Goal: Navigation & Orientation: Find specific page/section

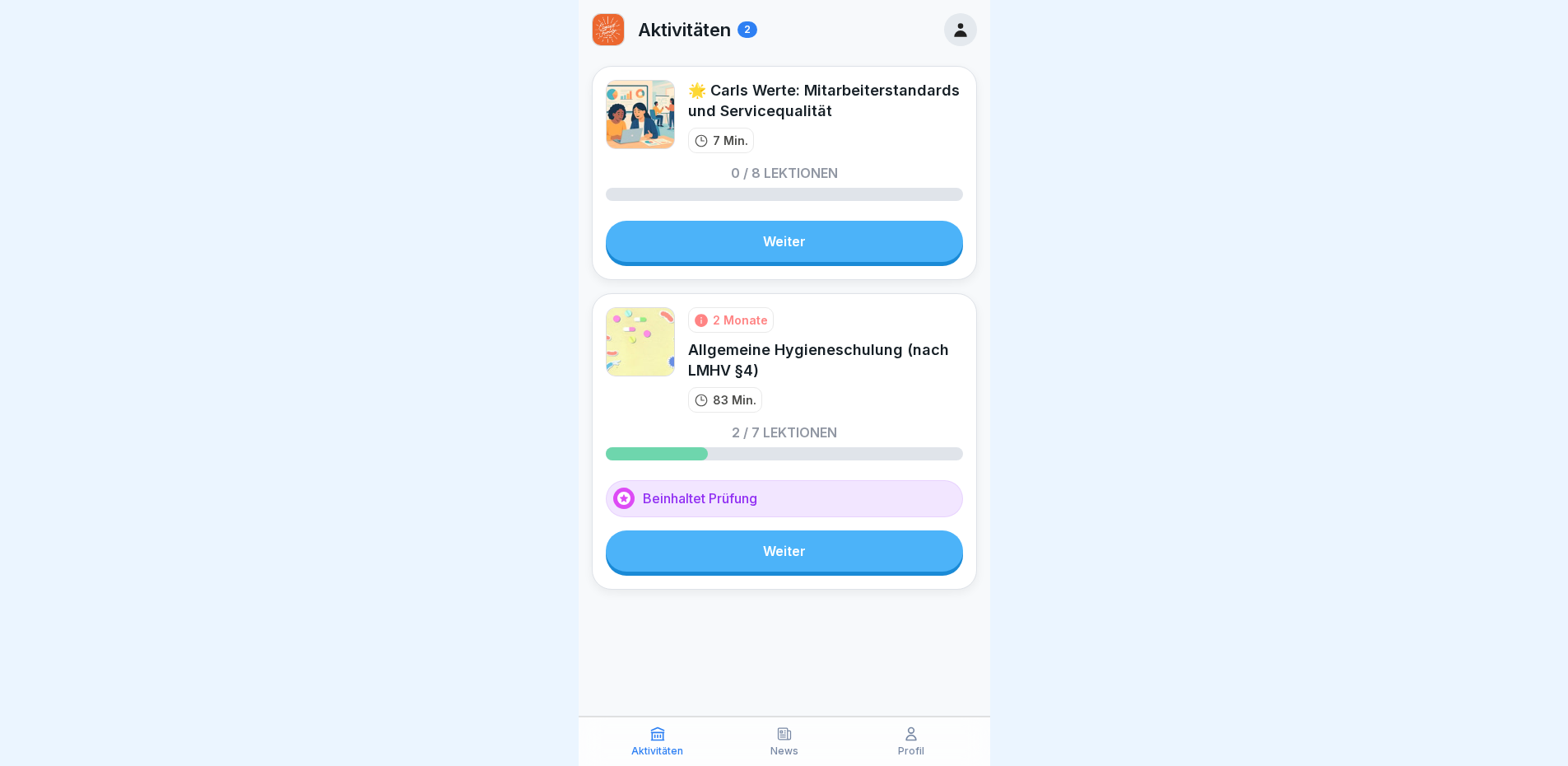
scroll to position [13, 0]
click at [782, 744] on div "News" at bounding box center [784, 741] width 118 height 31
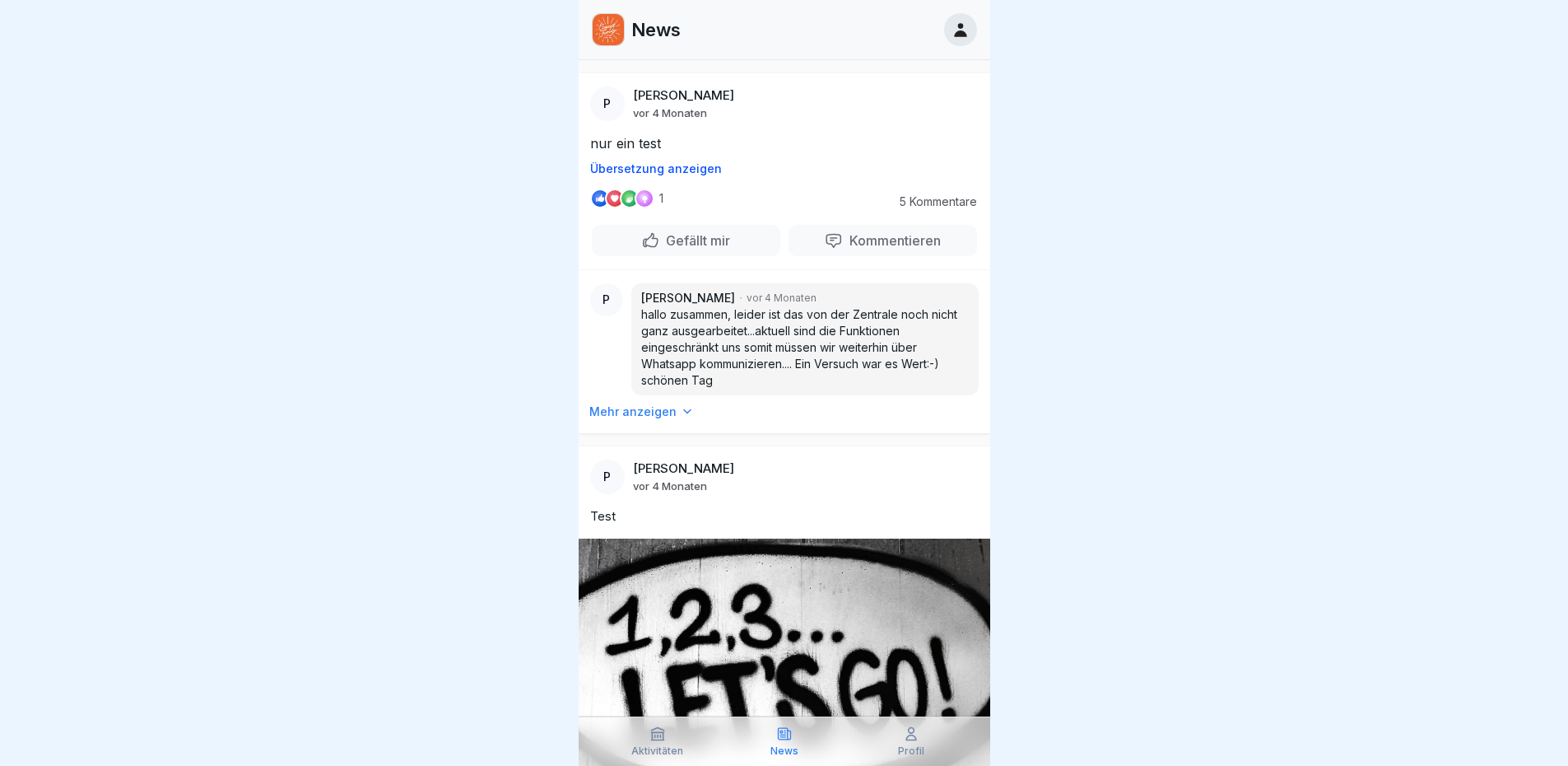
click at [914, 734] on icon at bounding box center [910, 733] width 17 height 17
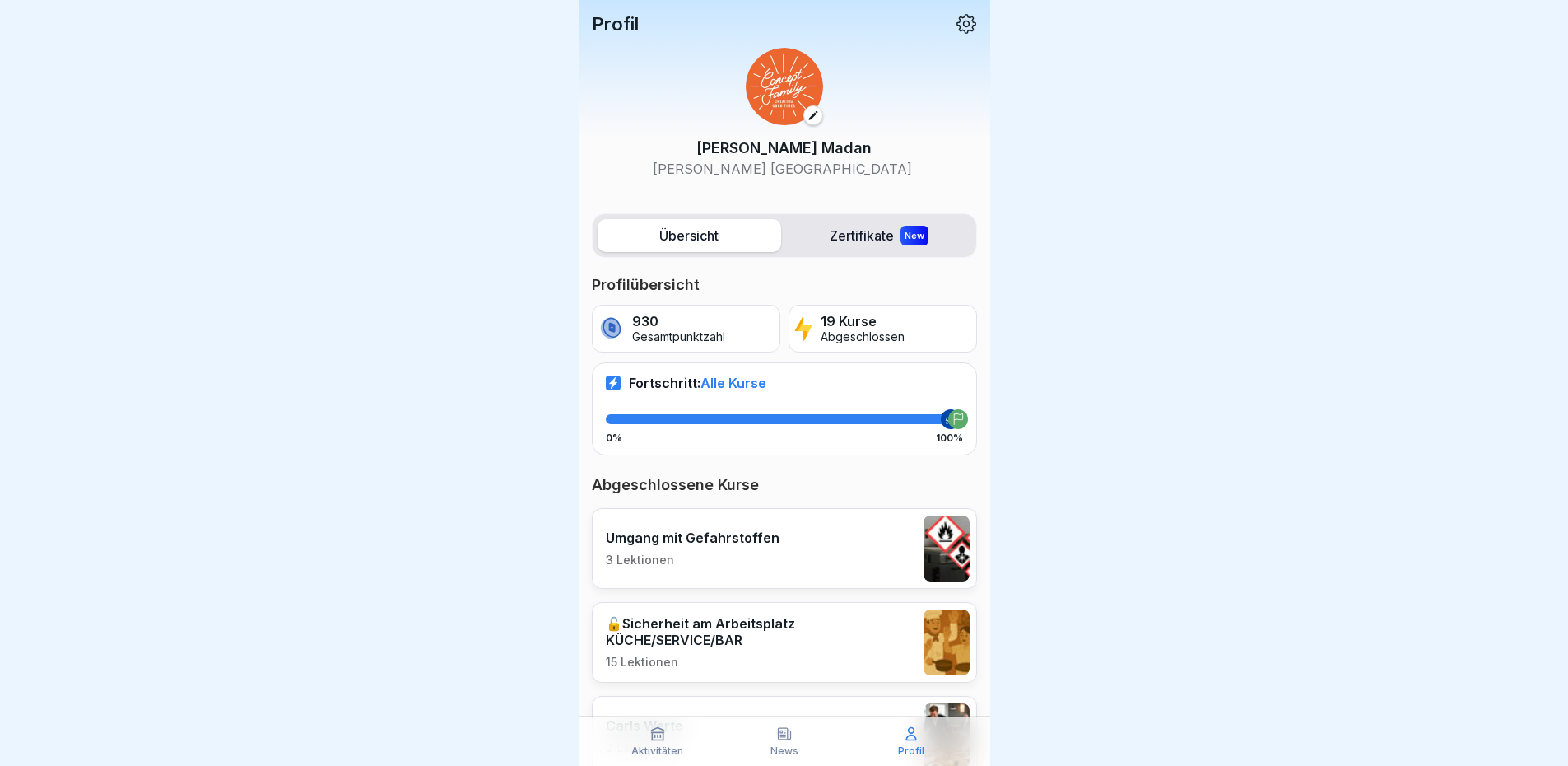
click at [956, 25] on icon at bounding box center [966, 23] width 20 height 20
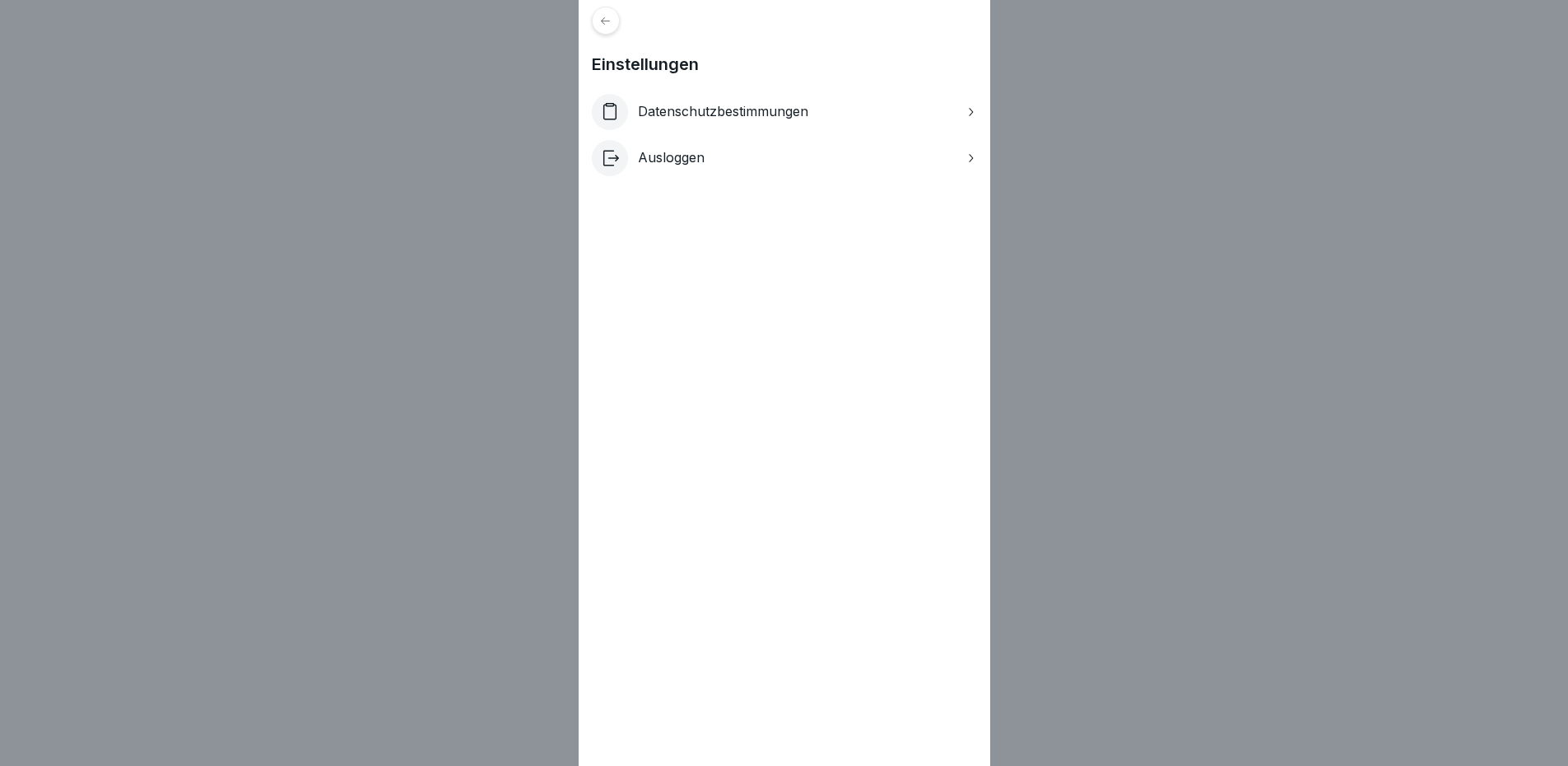
click at [977, 157] on icon at bounding box center [970, 157] width 13 height 13
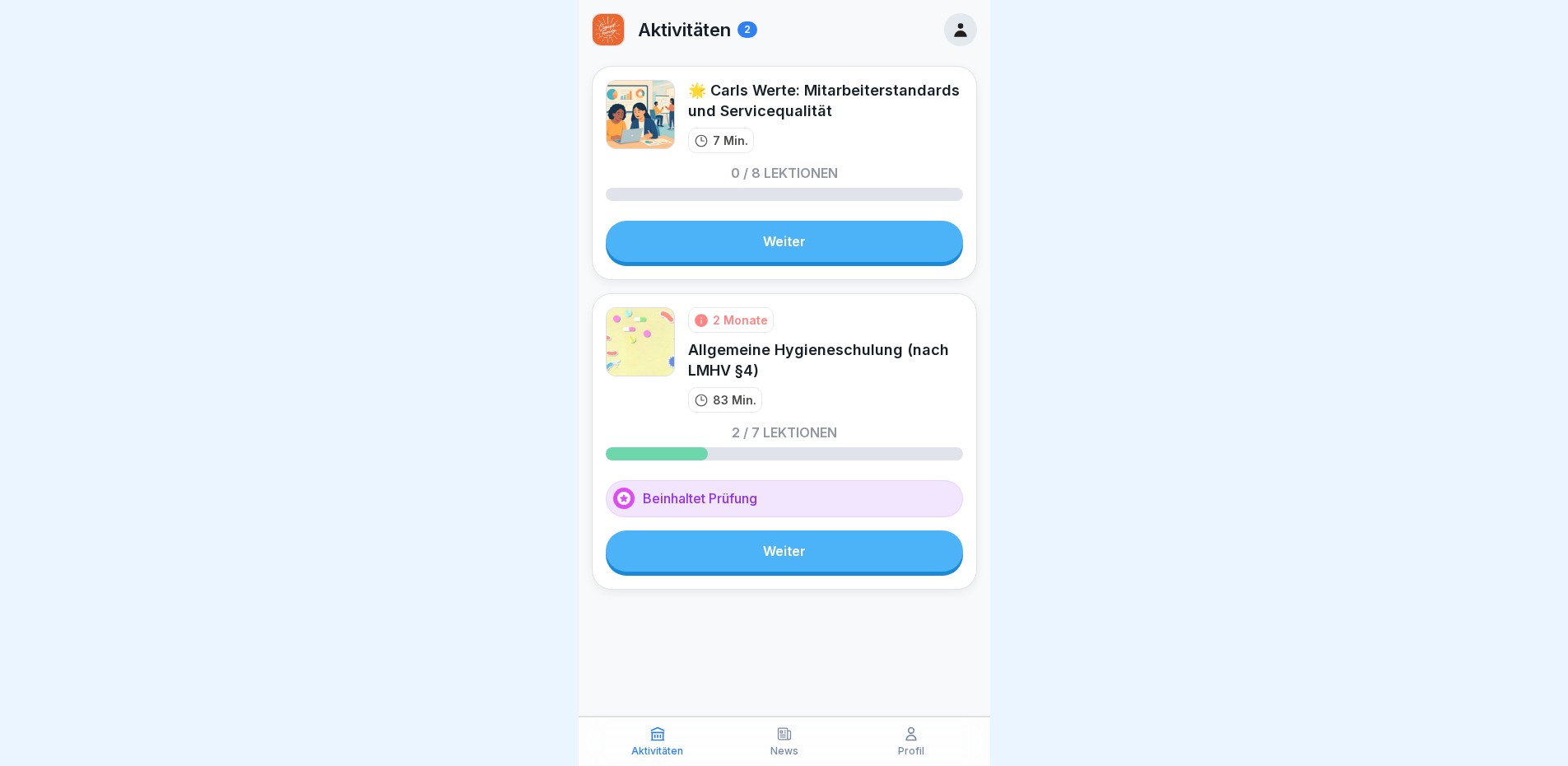
click at [773, 746] on p "News" at bounding box center [784, 750] width 28 height 12
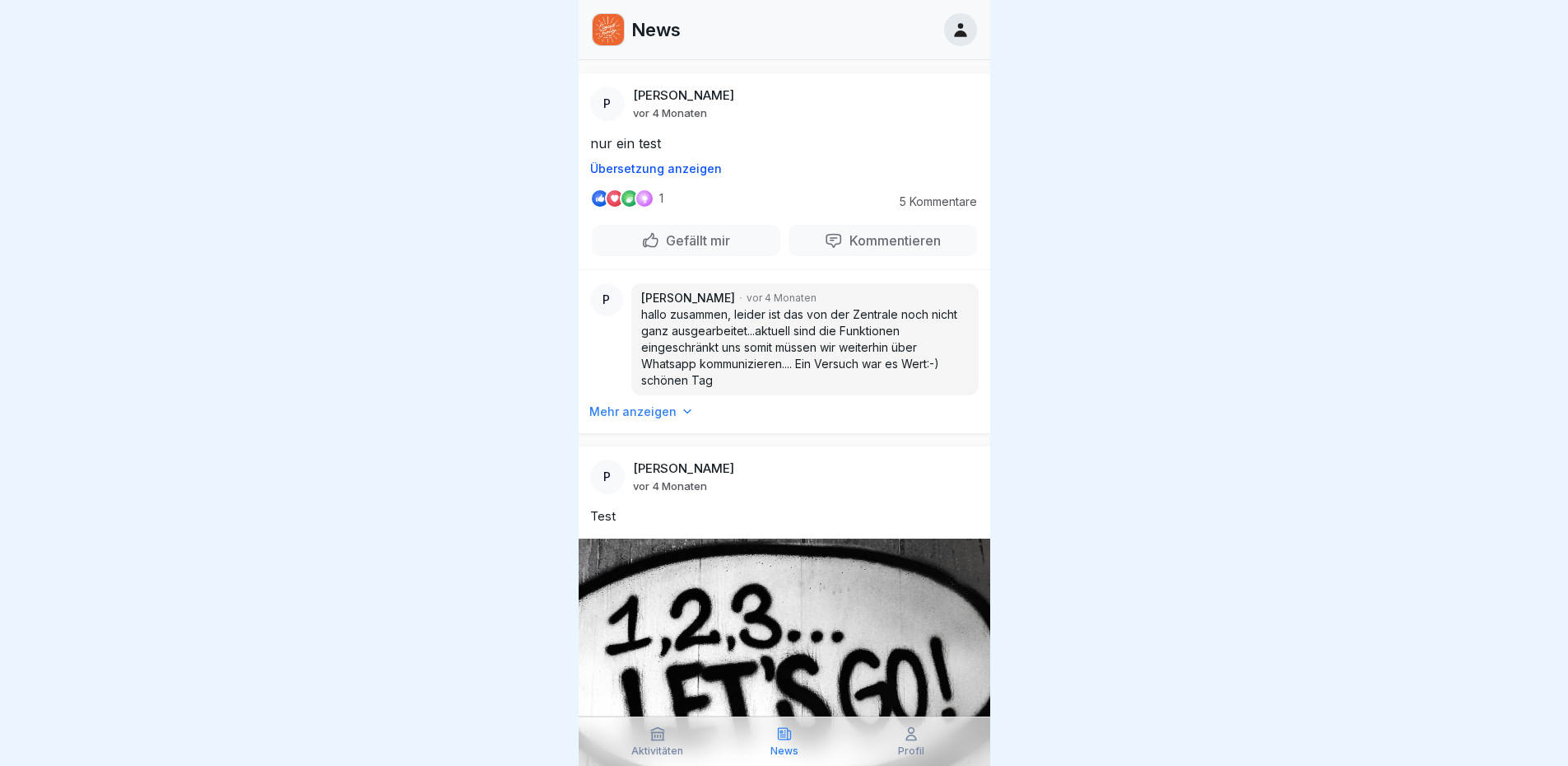
click at [612, 30] on img at bounding box center [608, 29] width 31 height 31
click at [968, 29] on icon at bounding box center [960, 29] width 19 height 19
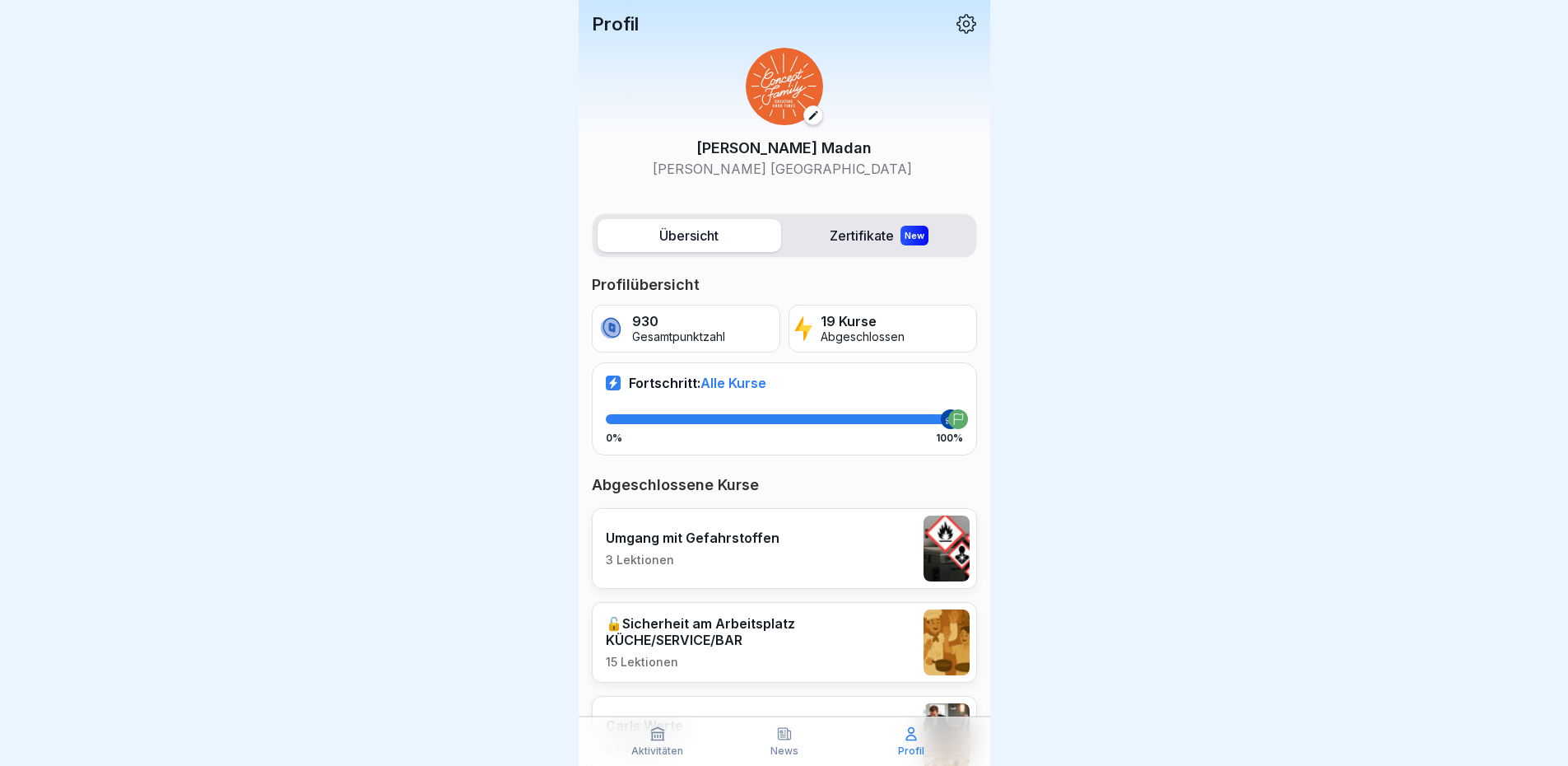
click at [808, 112] on icon at bounding box center [814, 115] width 12 height 12
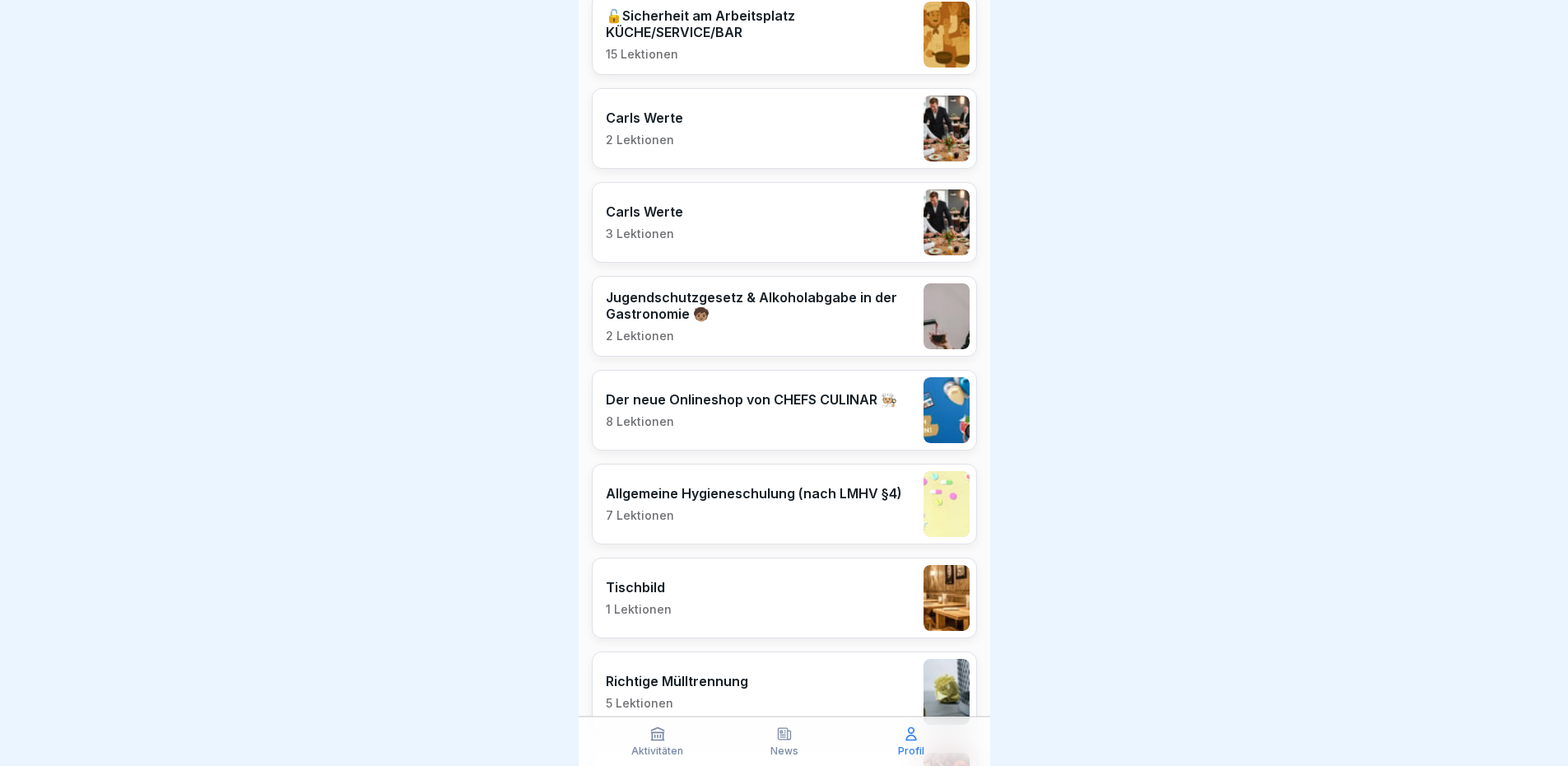
scroll to position [113, 0]
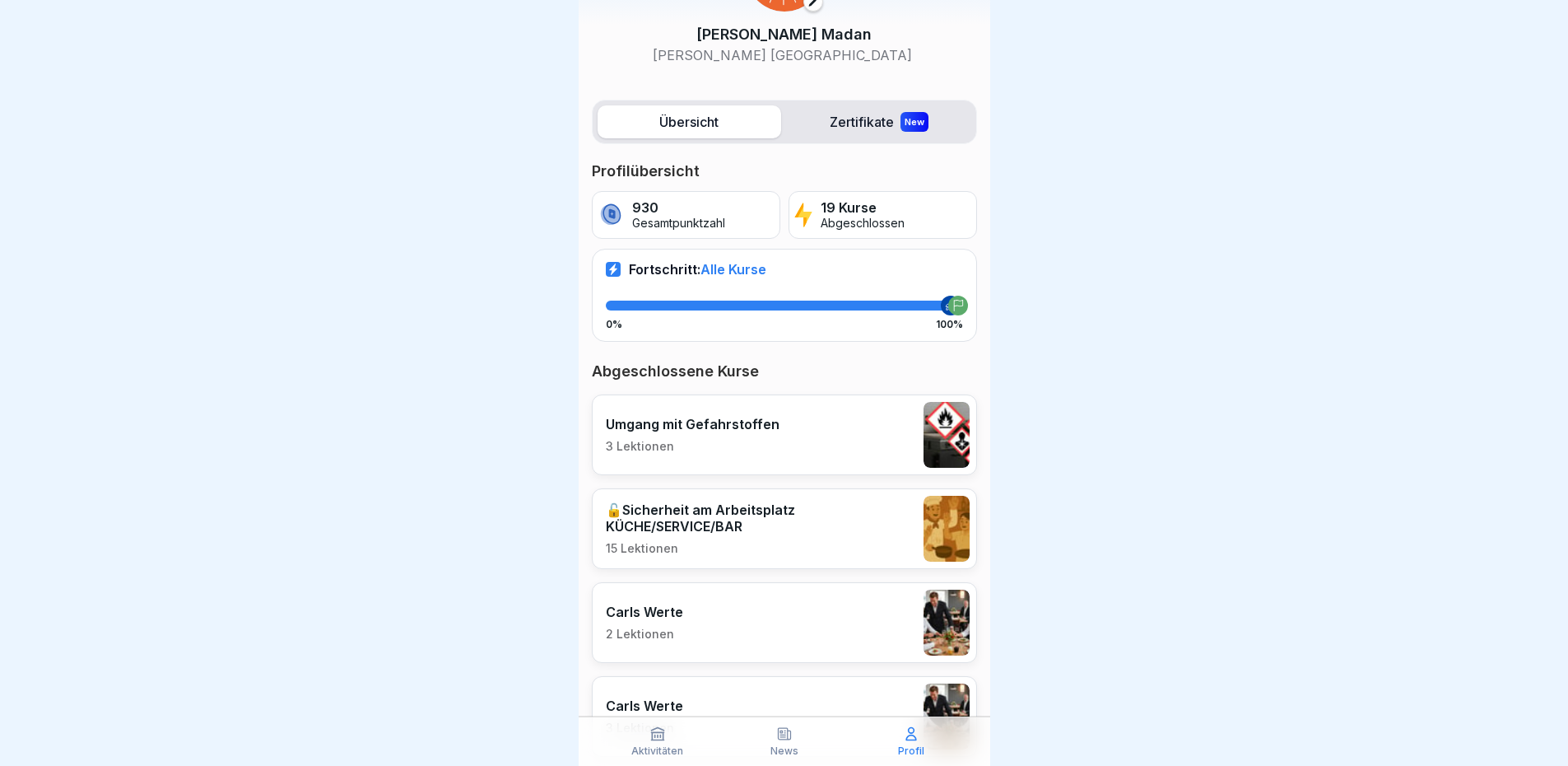
click at [833, 128] on label "Zertifikate New" at bounding box center [879, 122] width 183 height 33
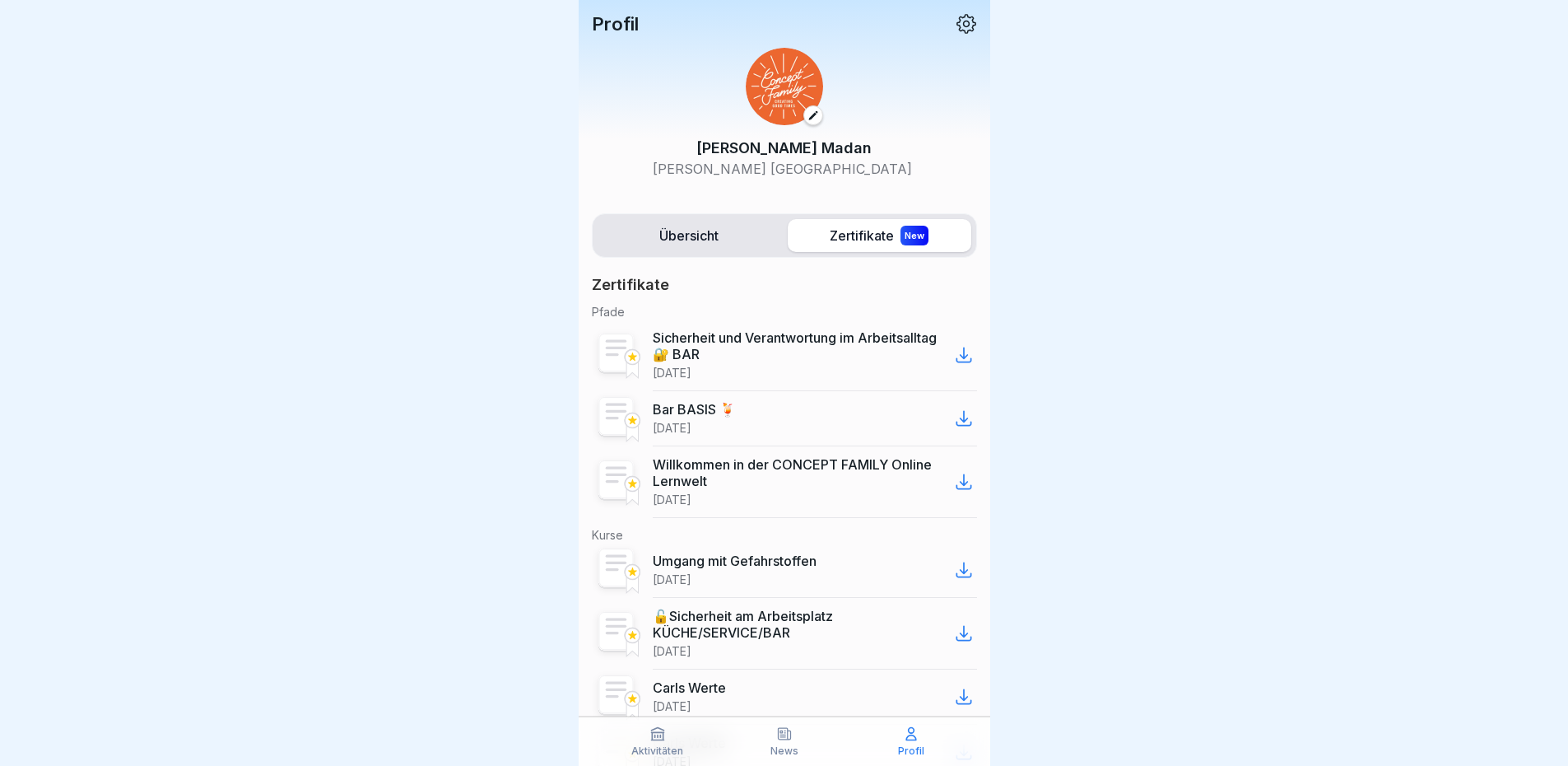
click at [701, 235] on label "Übersicht" at bounding box center [689, 235] width 183 height 33
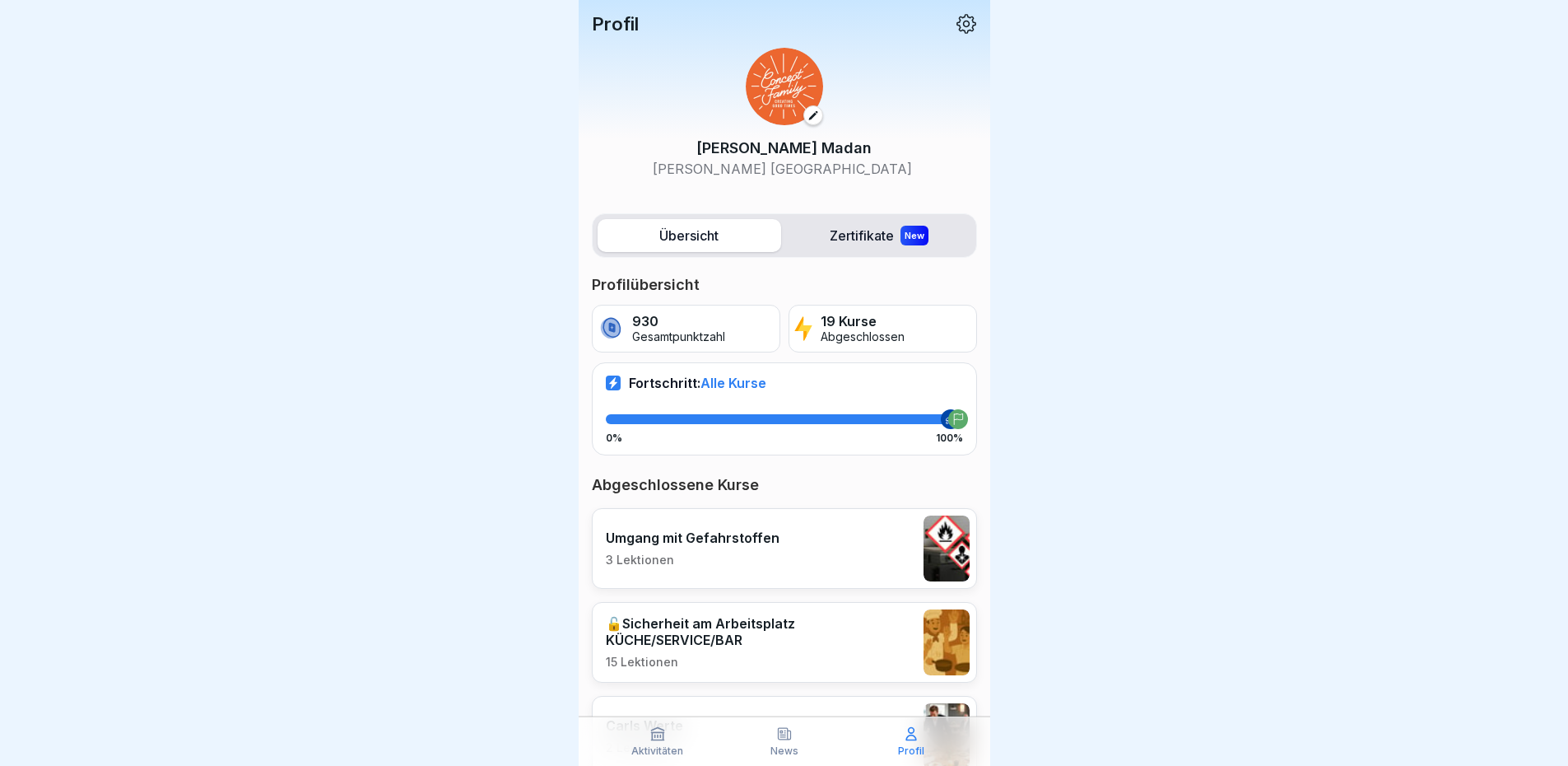
click at [680, 219] on label "Übersicht" at bounding box center [689, 235] width 183 height 33
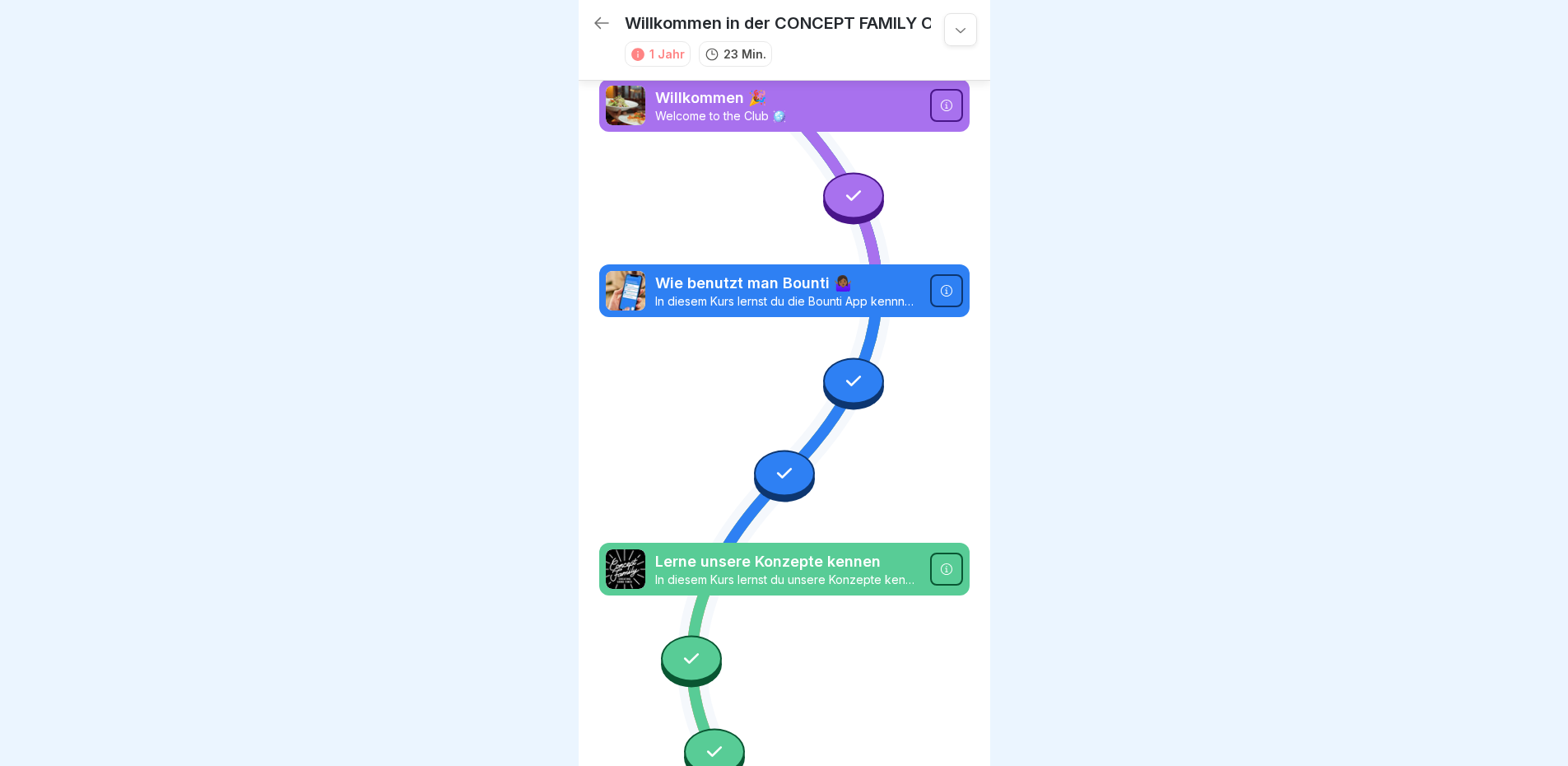
click at [609, 27] on icon at bounding box center [602, 22] width 20 height 20
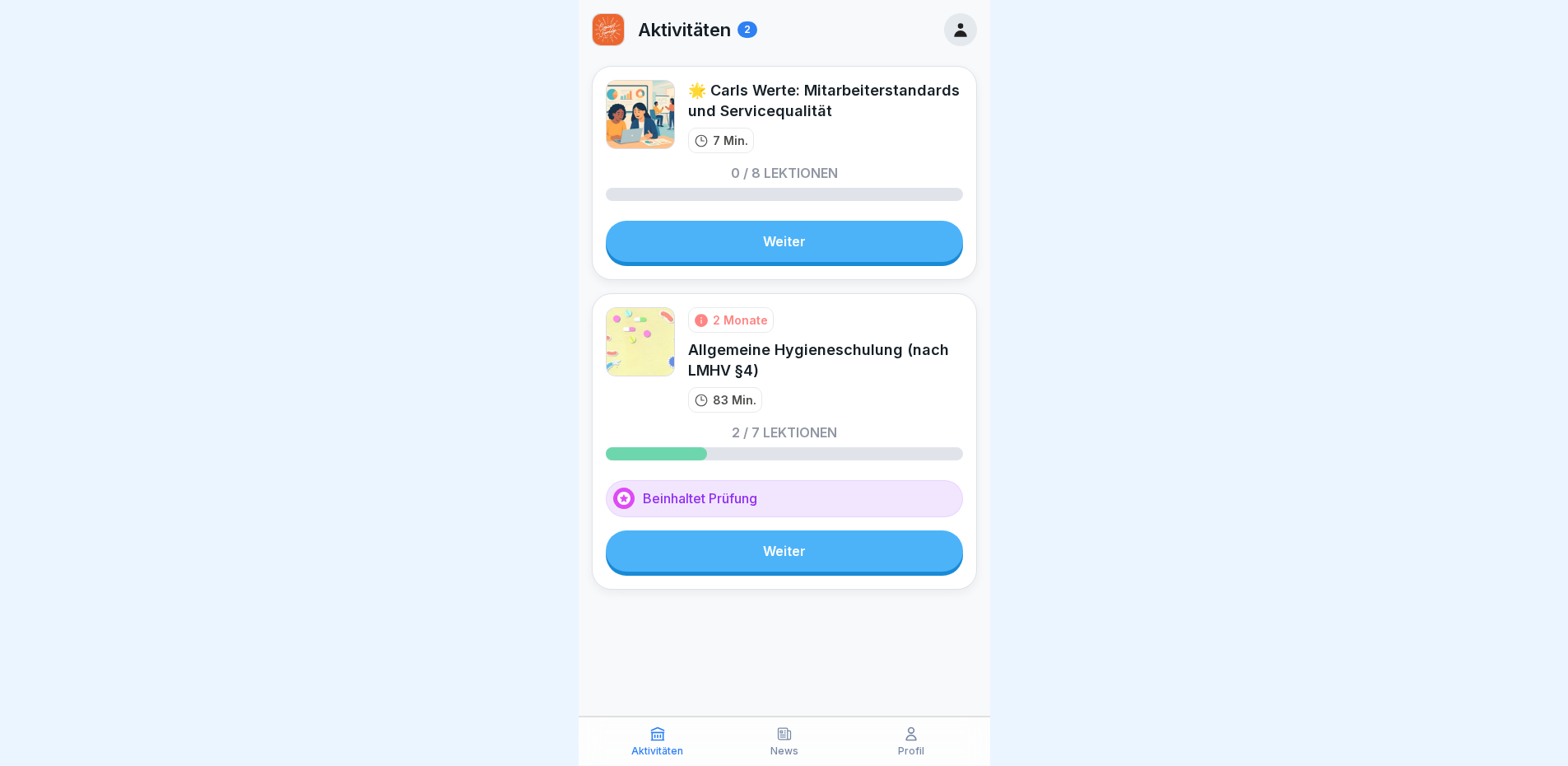
click at [744, 26] on div "2" at bounding box center [747, 29] width 20 height 17
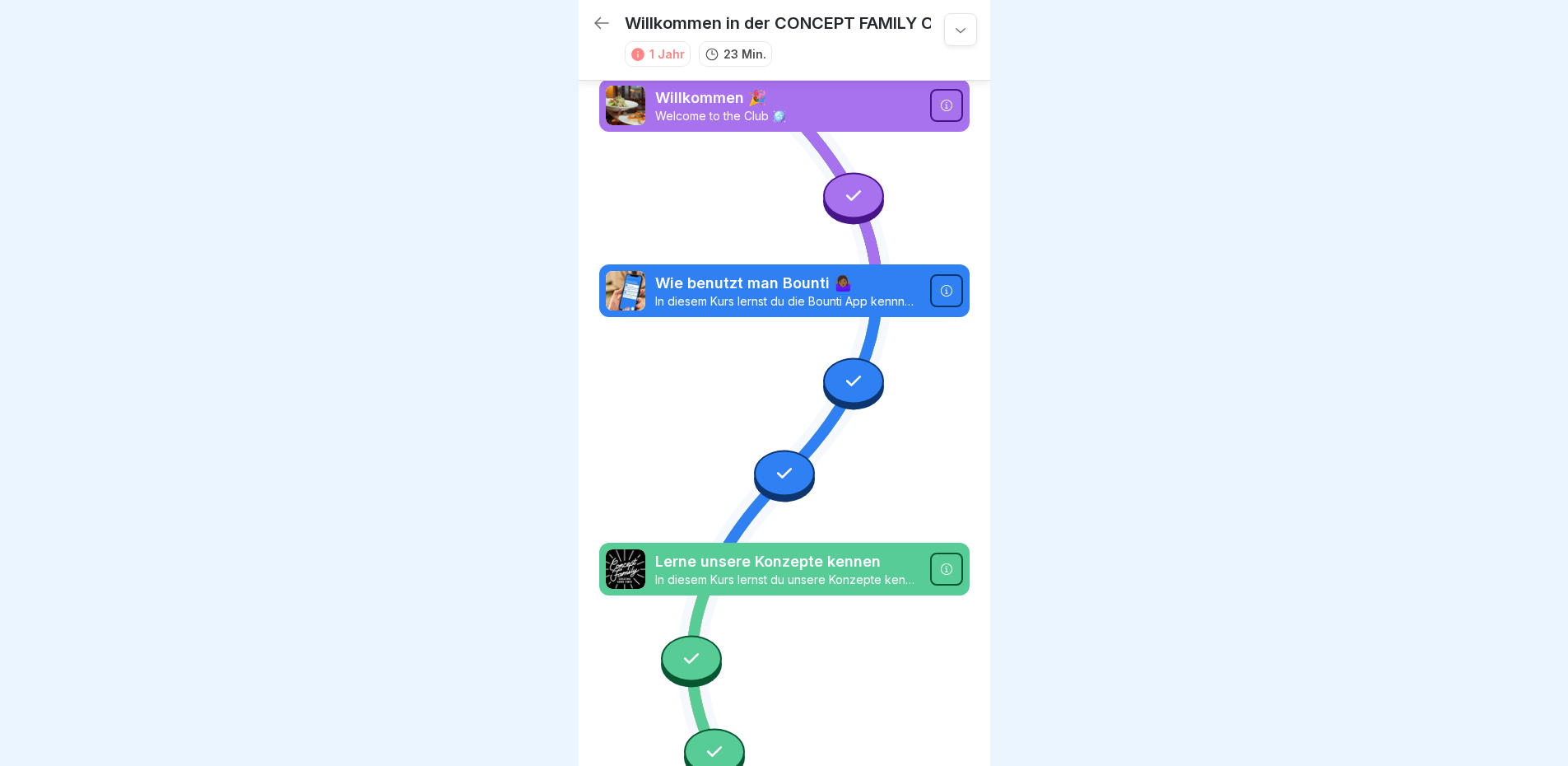
click at [598, 19] on icon at bounding box center [602, 22] width 20 height 20
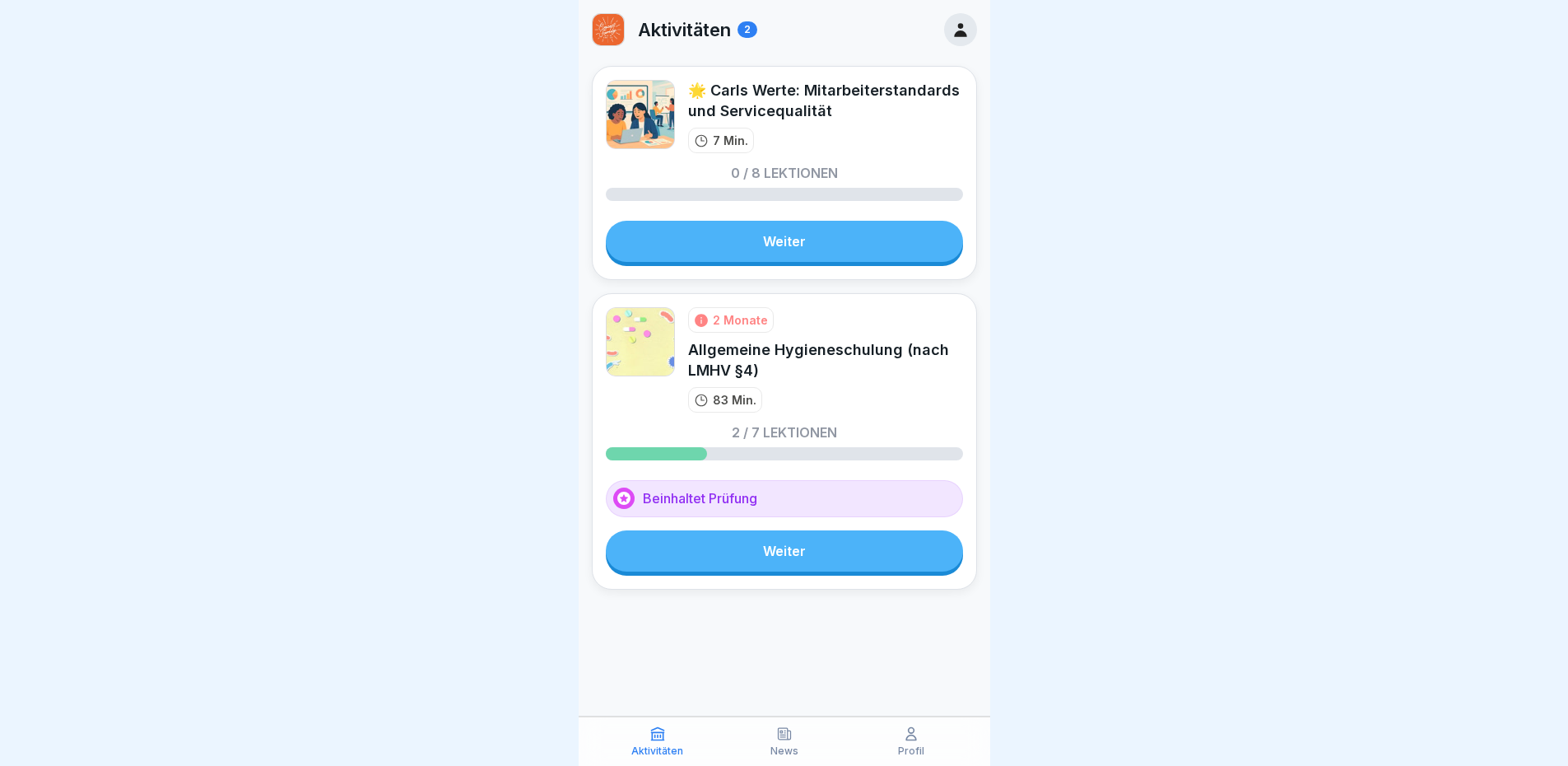
click at [965, 29] on icon at bounding box center [960, 29] width 19 height 19
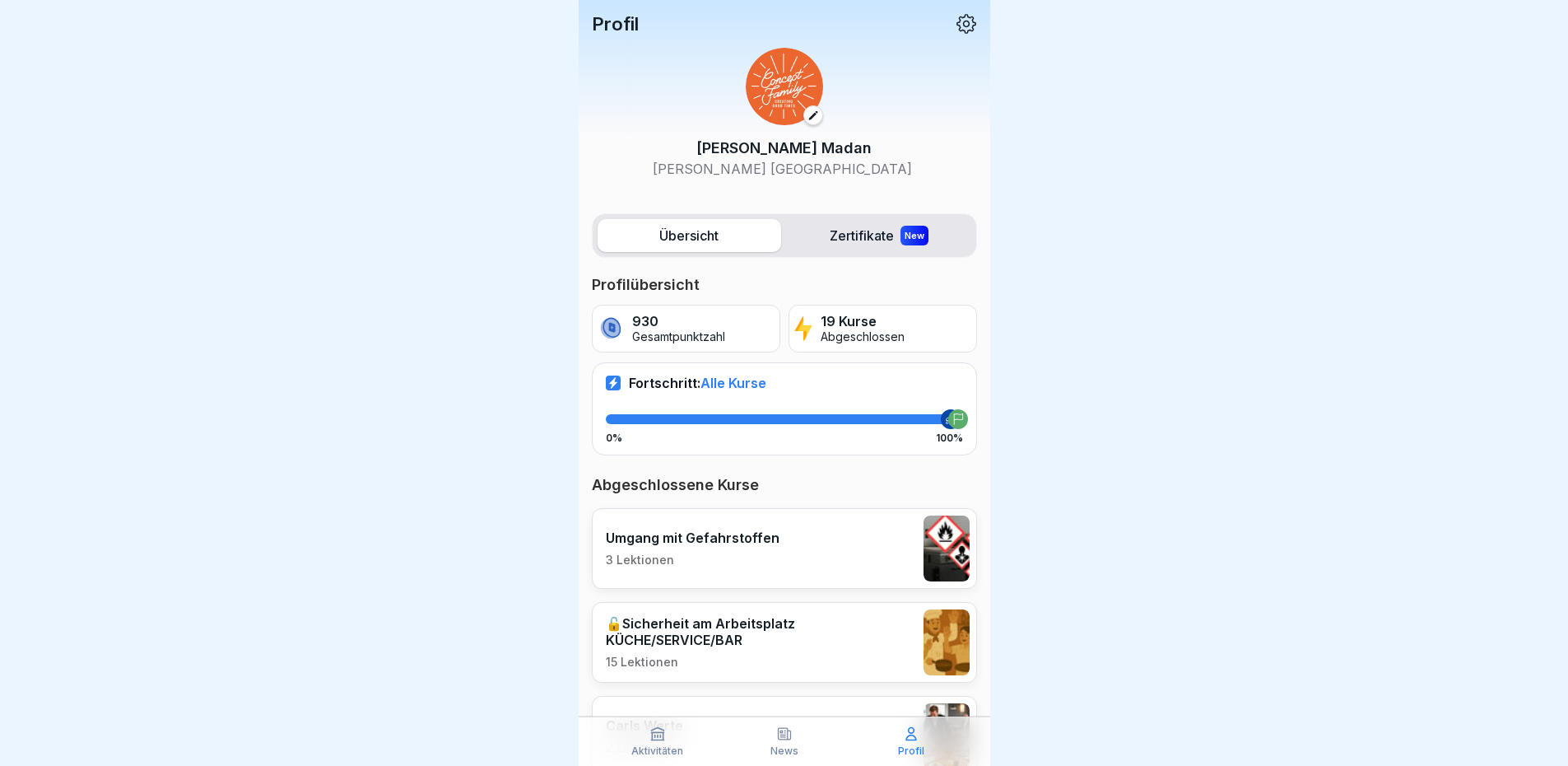
click at [965, 30] on div "Profil Osman Madan Carls Brauhaus Stuttgart" at bounding box center [784, 102] width 412 height 205
click at [960, 27] on icon at bounding box center [966, 23] width 21 height 21
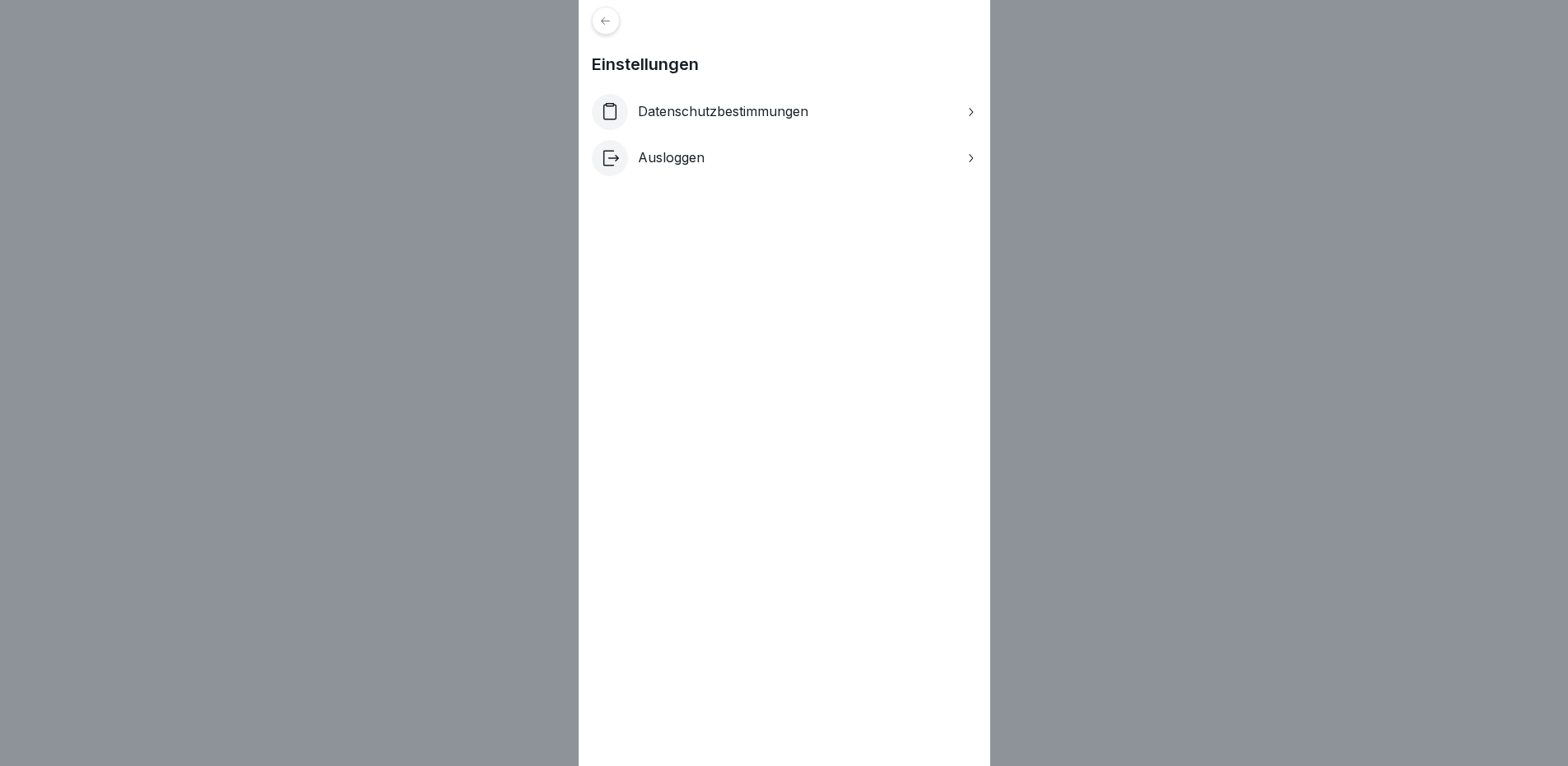
click at [607, 19] on icon at bounding box center [605, 20] width 13 height 13
